Goal: Find specific page/section: Find specific page/section

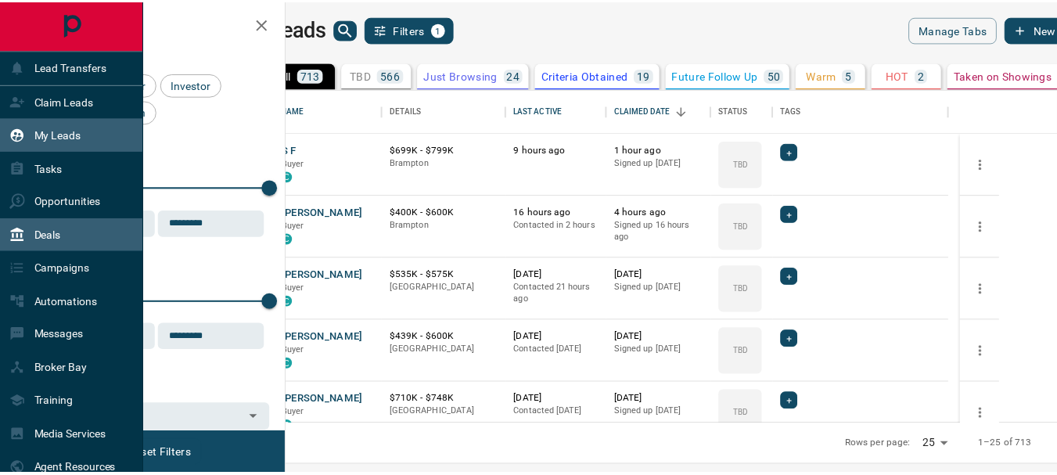
scroll to position [323, 761]
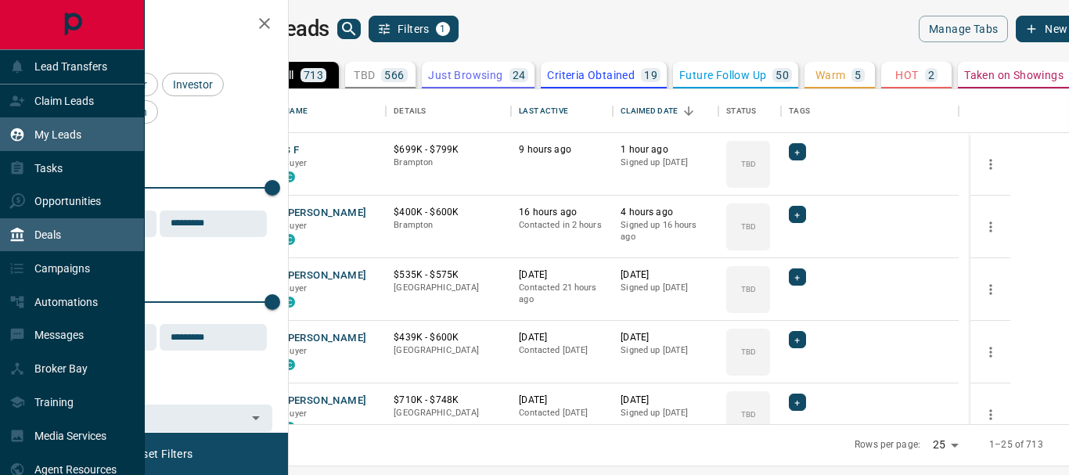
click at [49, 237] on p "Deals" at bounding box center [47, 234] width 27 height 13
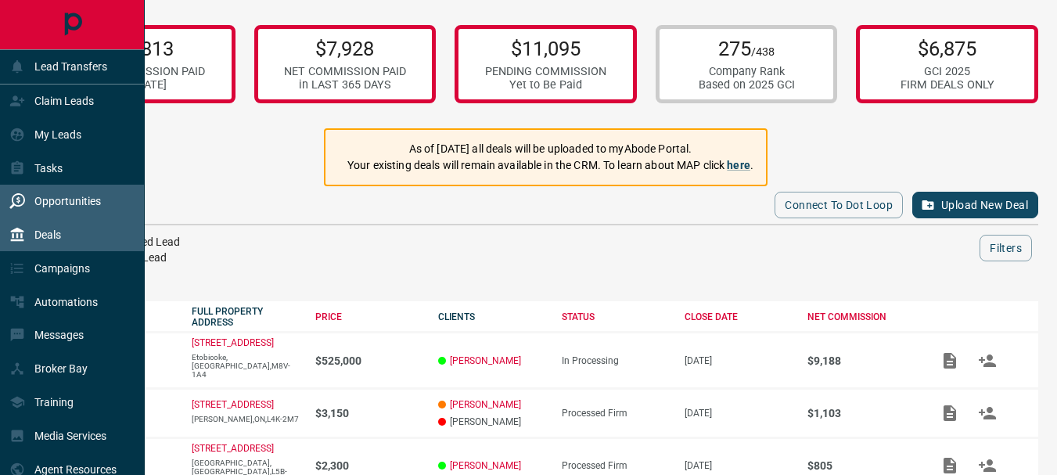
click at [62, 197] on p "Opportunities" at bounding box center [67, 201] width 67 height 13
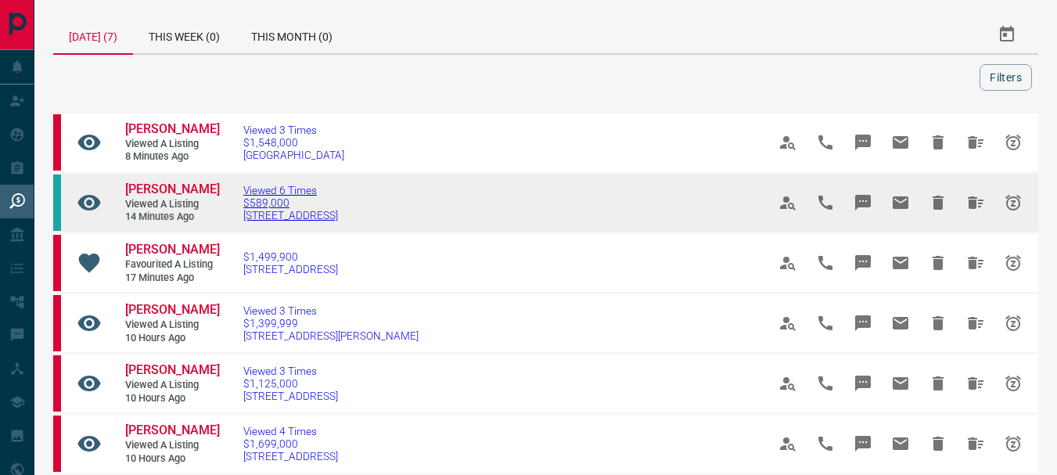
click at [286, 209] on span "$589,000" at bounding box center [290, 202] width 95 height 13
